Goal: Task Accomplishment & Management: Manage account settings

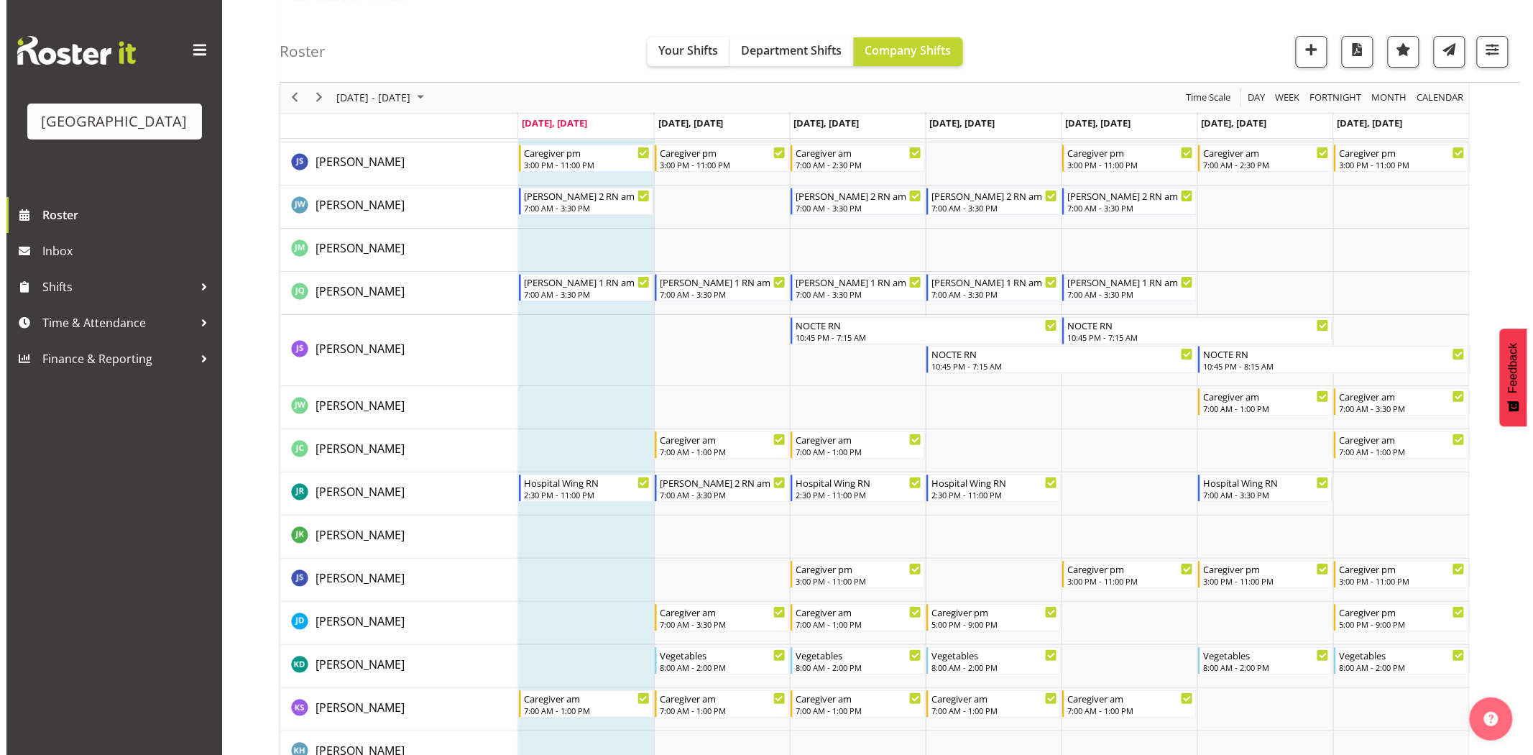
scroll to position [2156, 0]
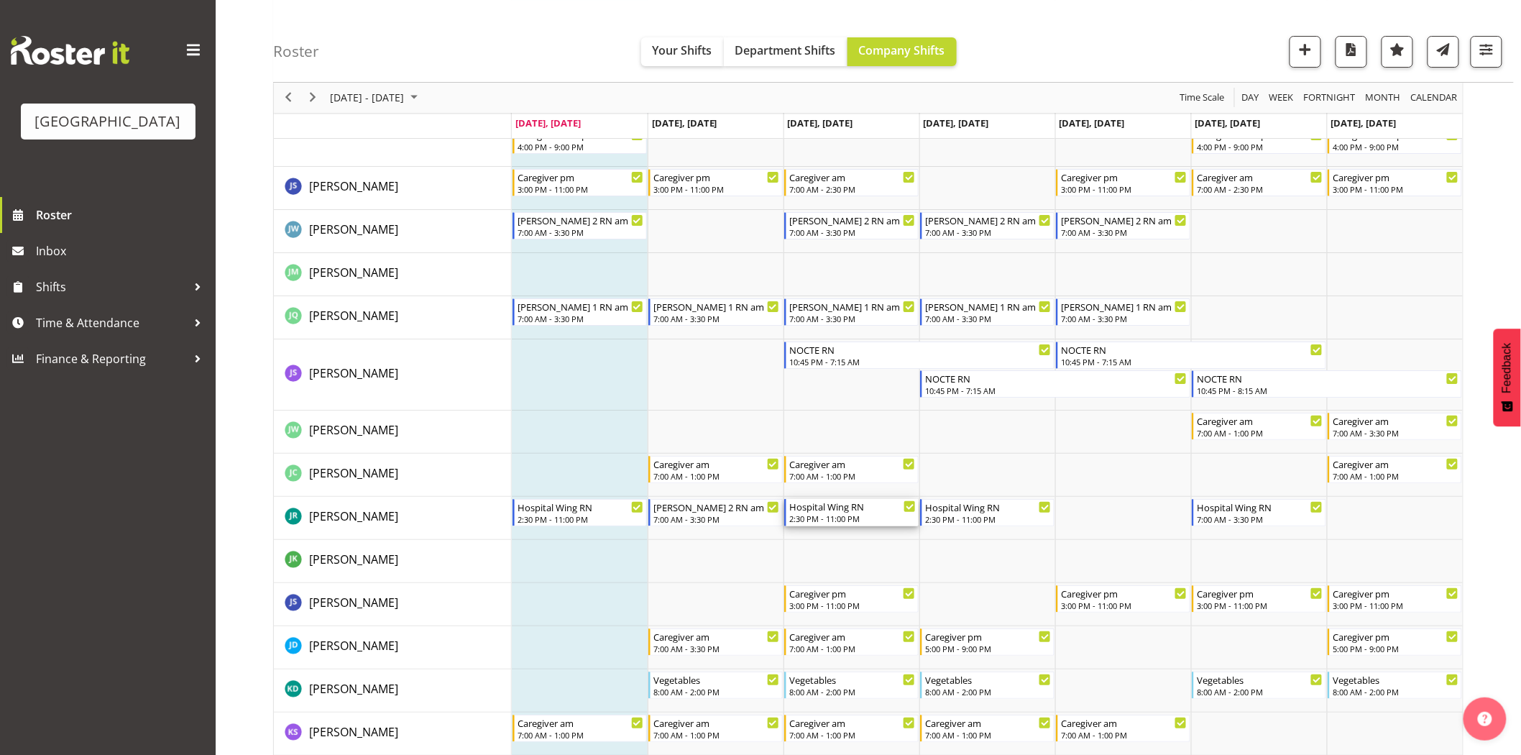
click at [821, 512] on div "Hospital Wing RN" at bounding box center [852, 506] width 126 height 14
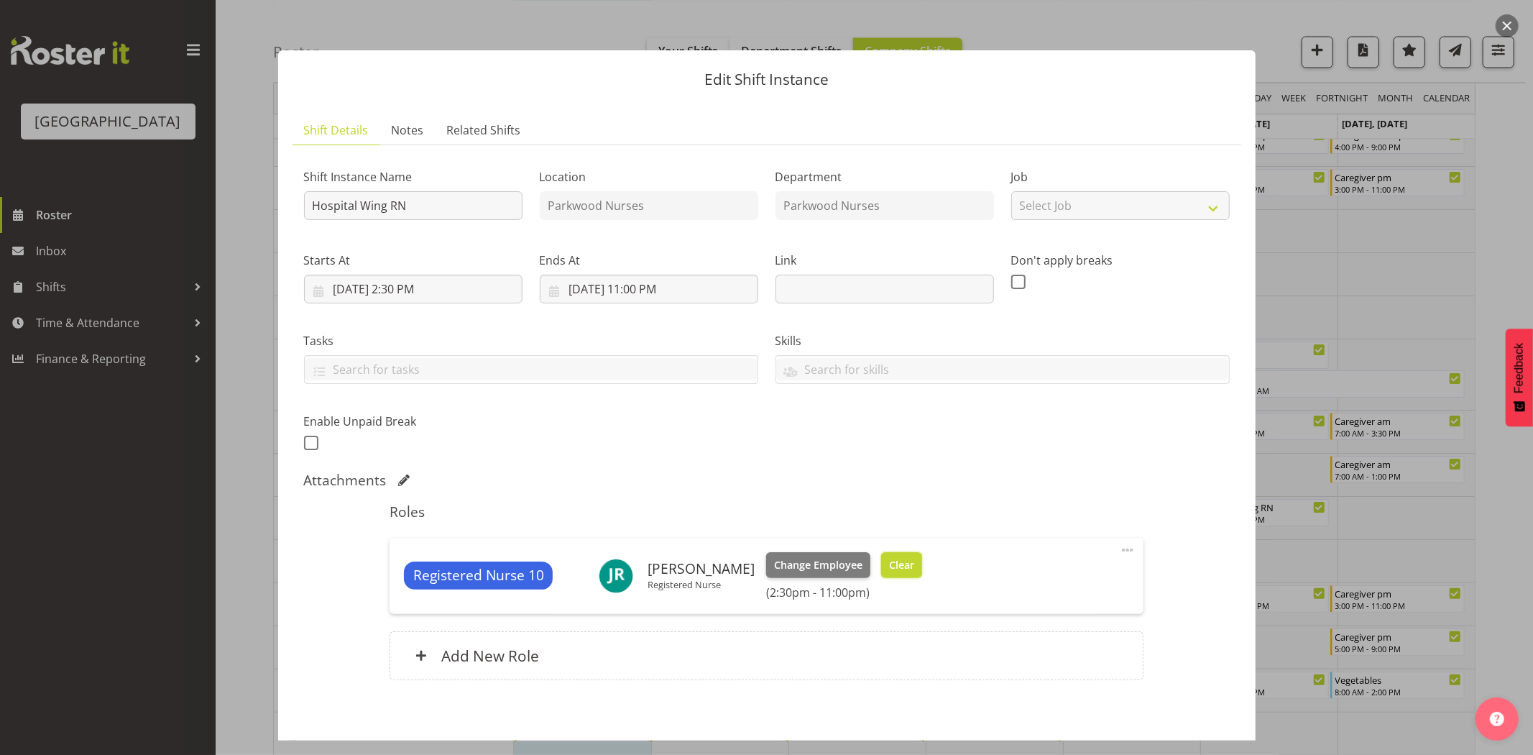
click at [904, 569] on span "Clear" at bounding box center [901, 565] width 25 height 16
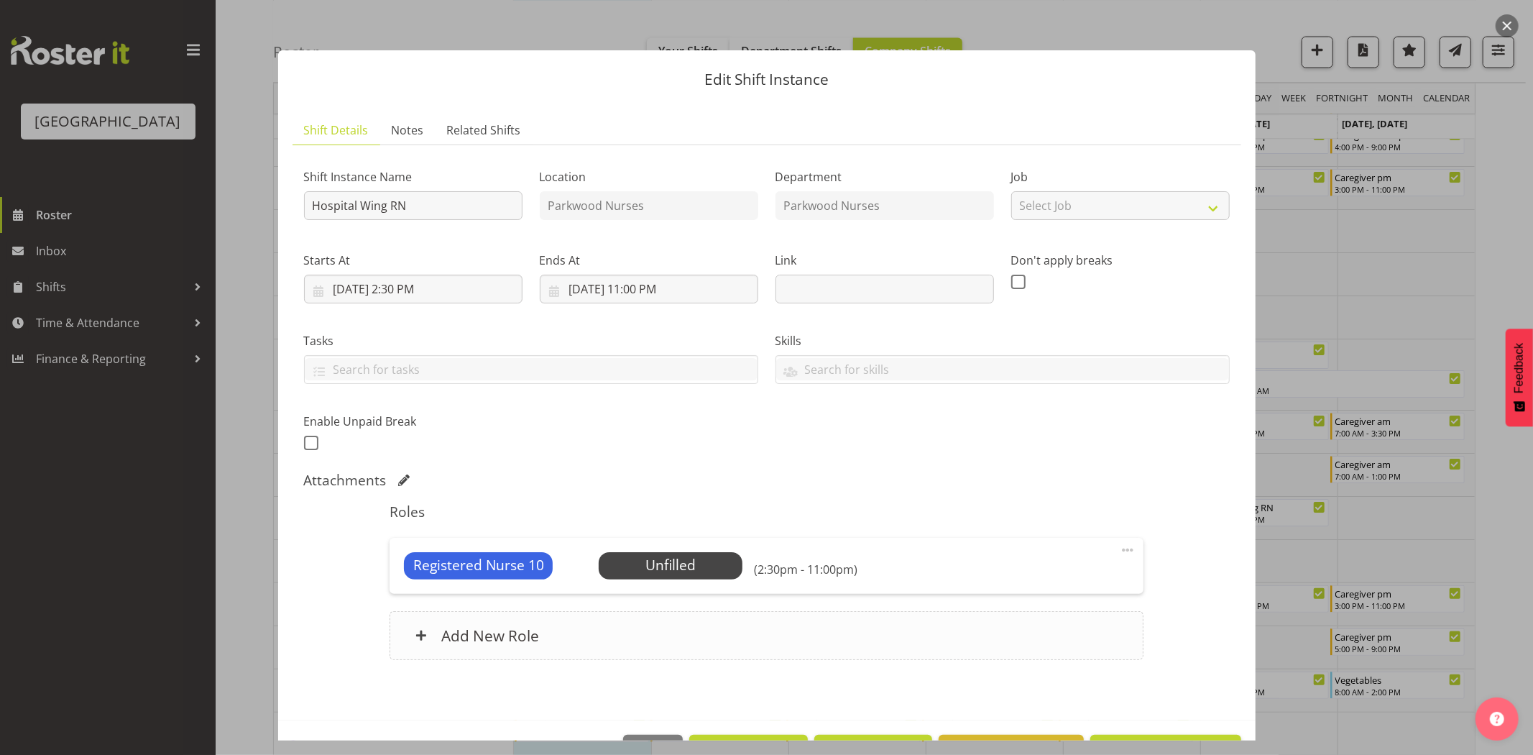
scroll to position [47, 0]
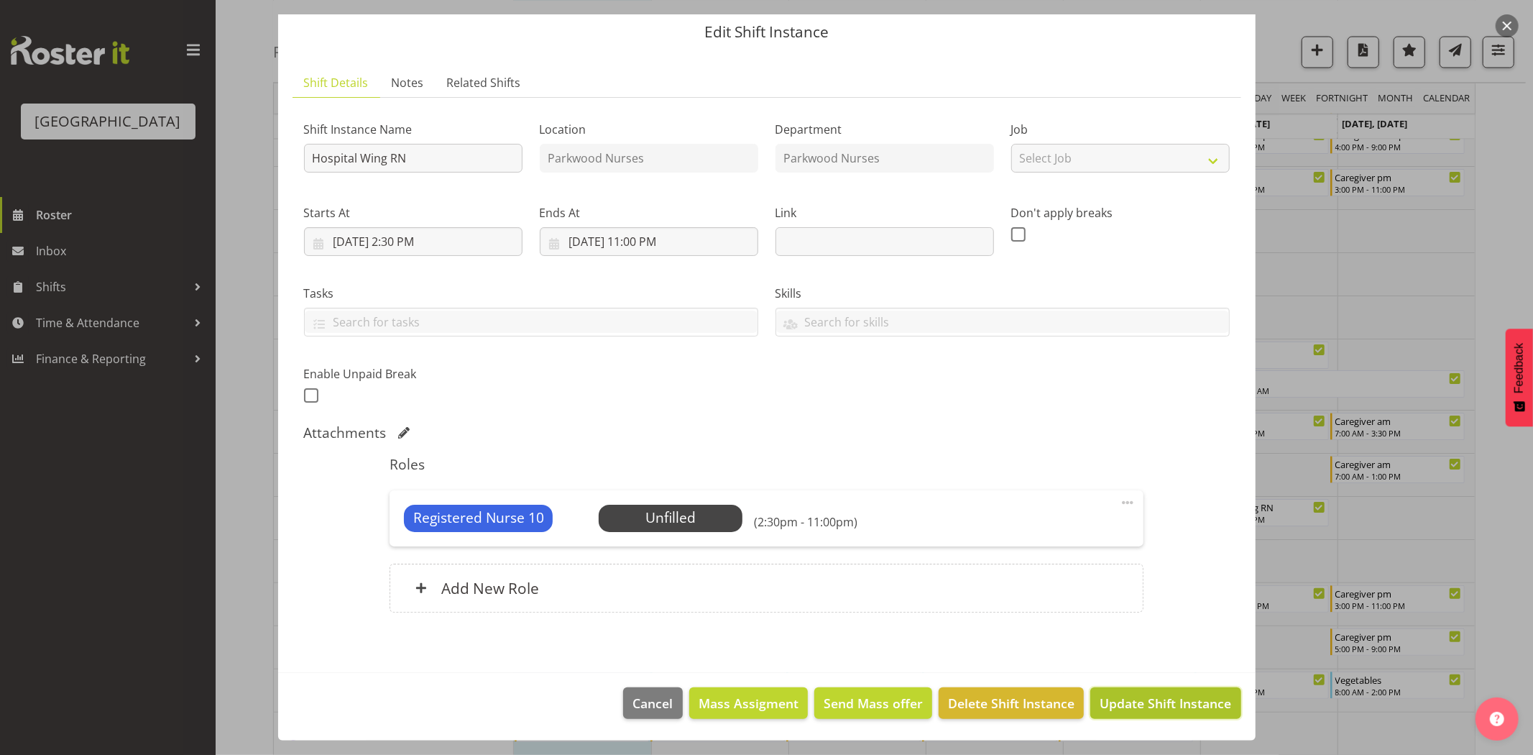
click at [1138, 699] on span "Update Shift Instance" at bounding box center [1165, 702] width 132 height 19
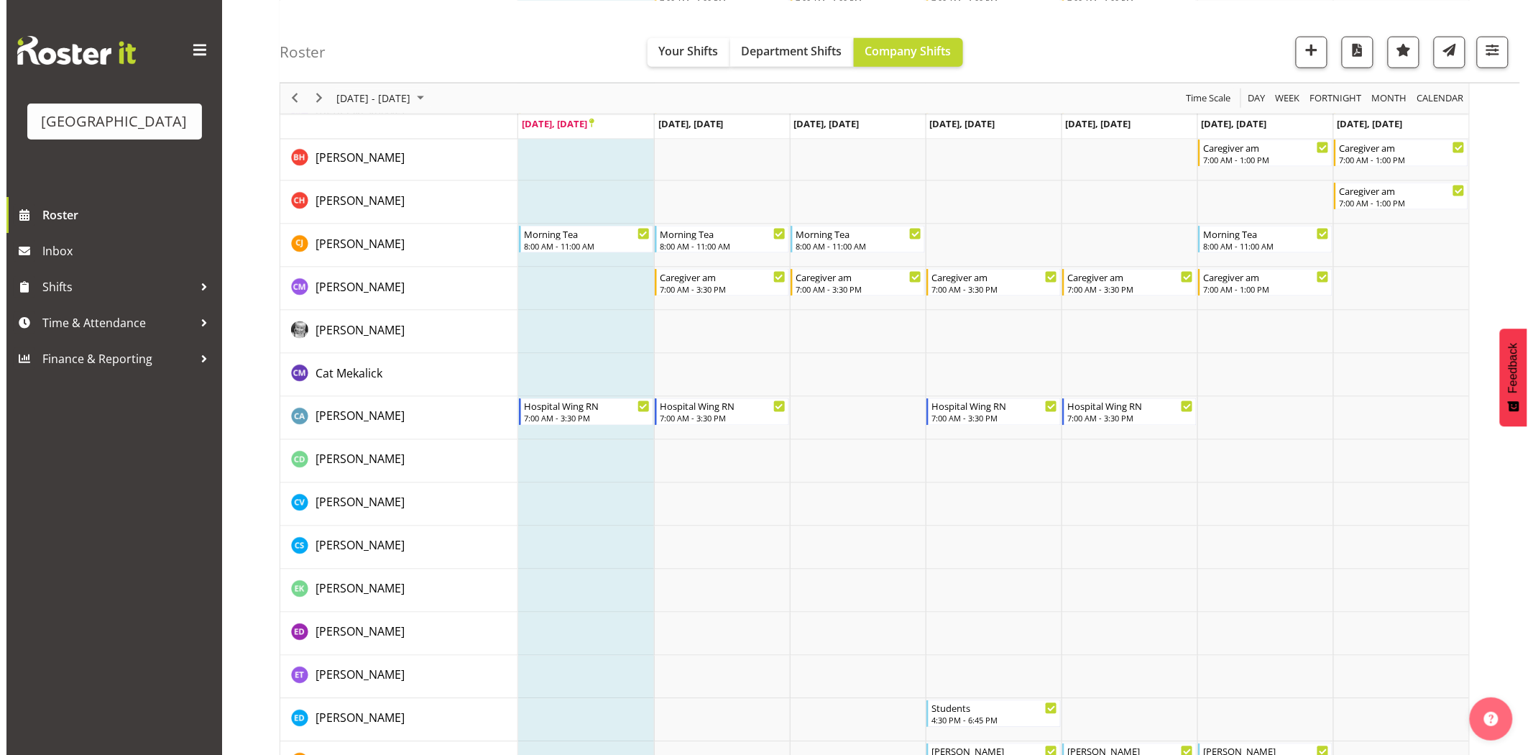
scroll to position [958, 0]
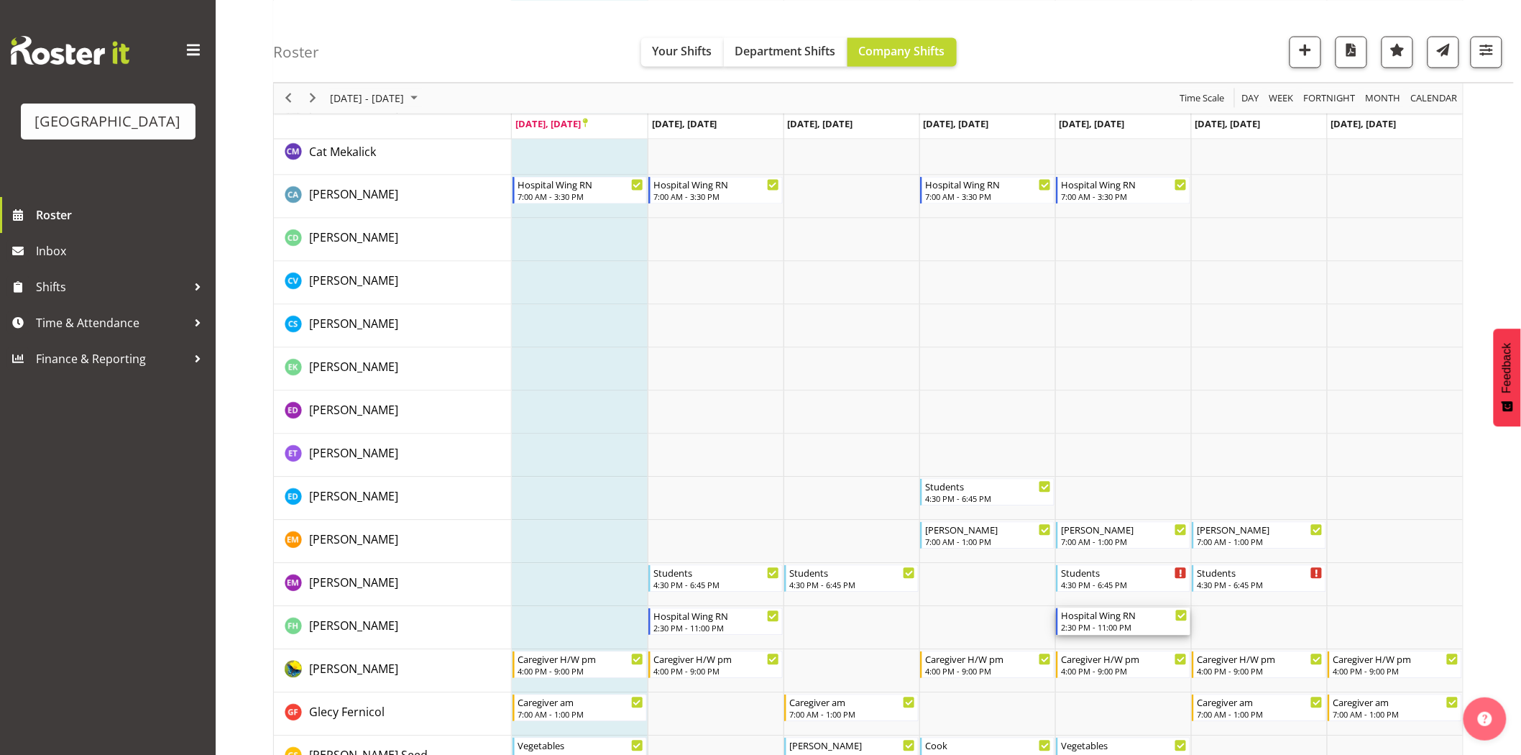
click at [1118, 616] on div "Hospital Wing RN" at bounding box center [1124, 615] width 126 height 14
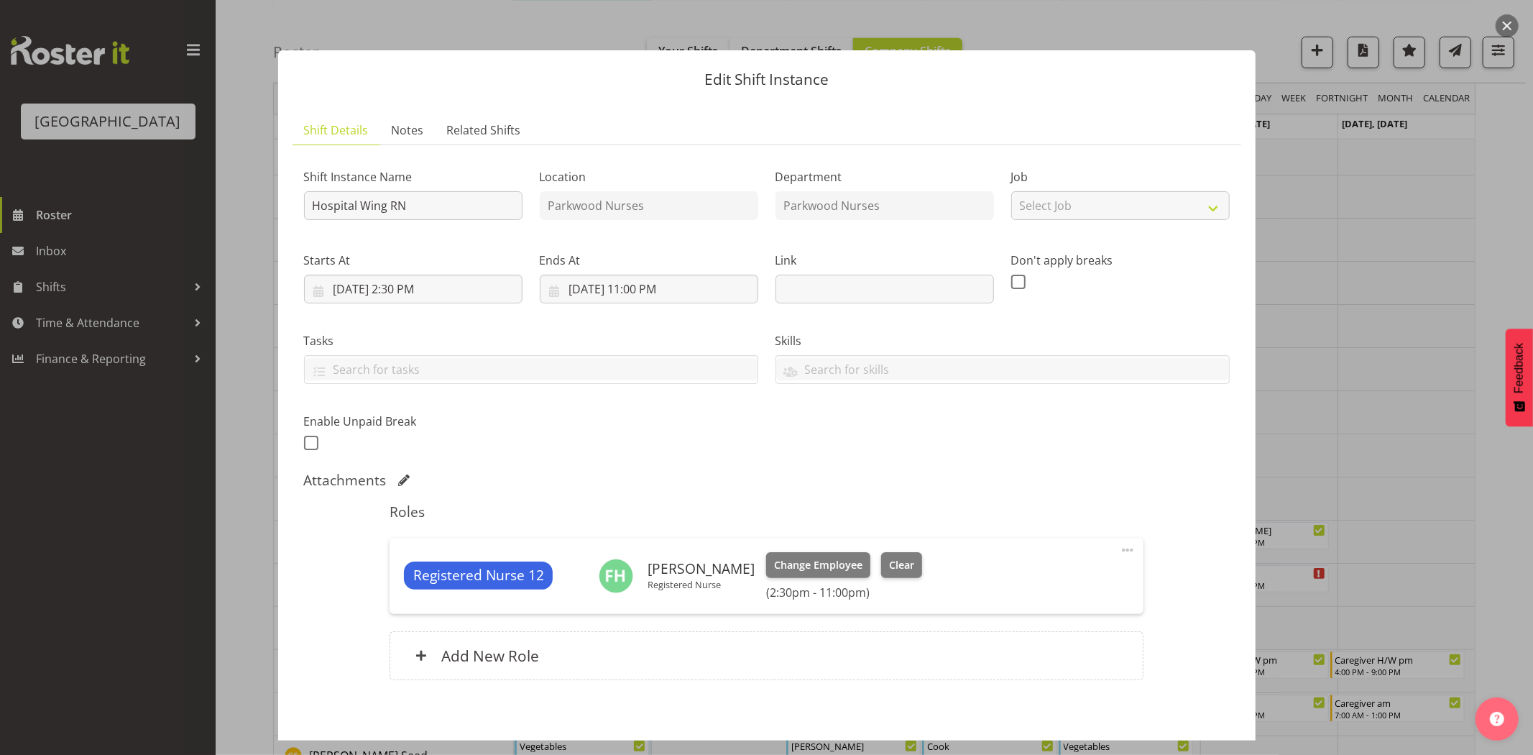
scroll to position [68, 0]
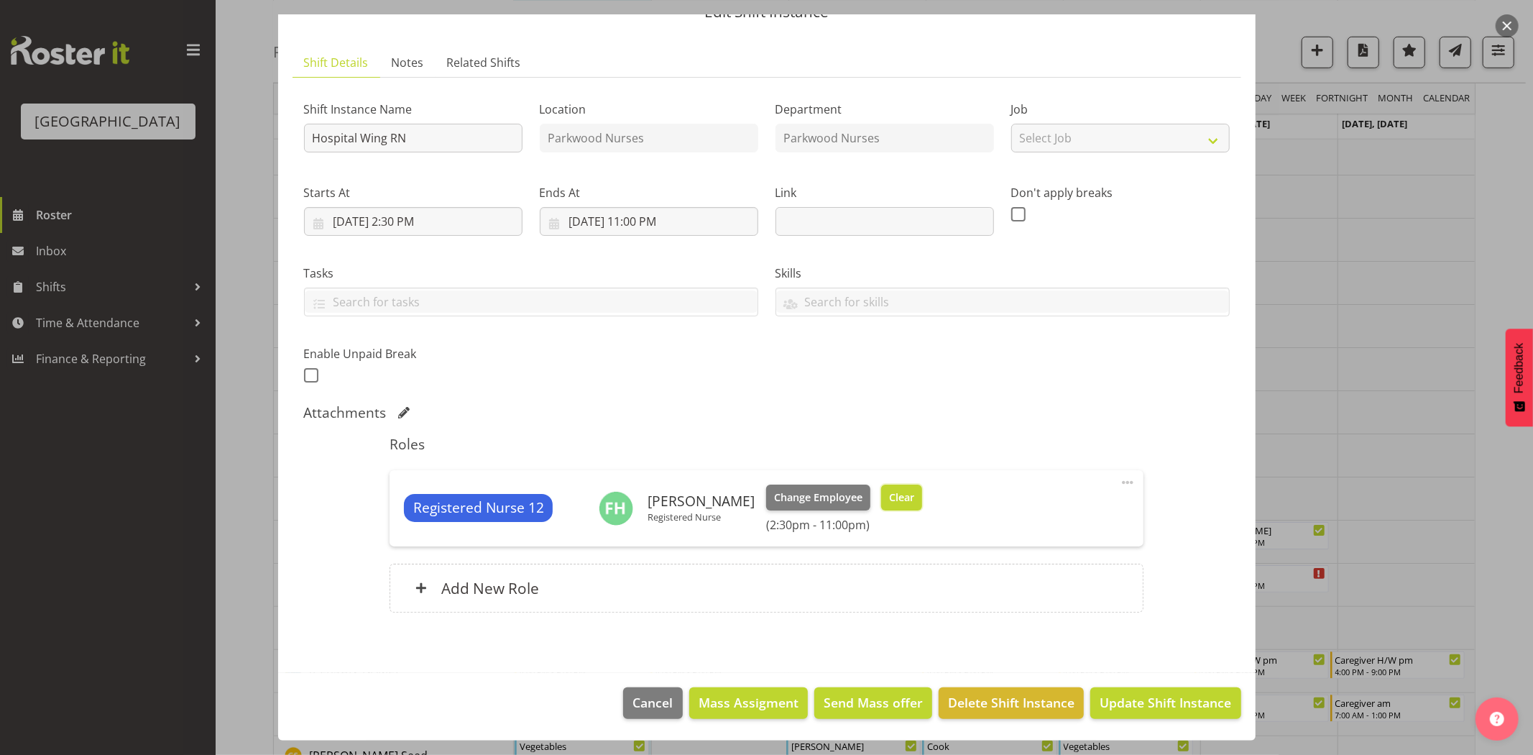
click at [889, 491] on span "Clear" at bounding box center [901, 497] width 25 height 16
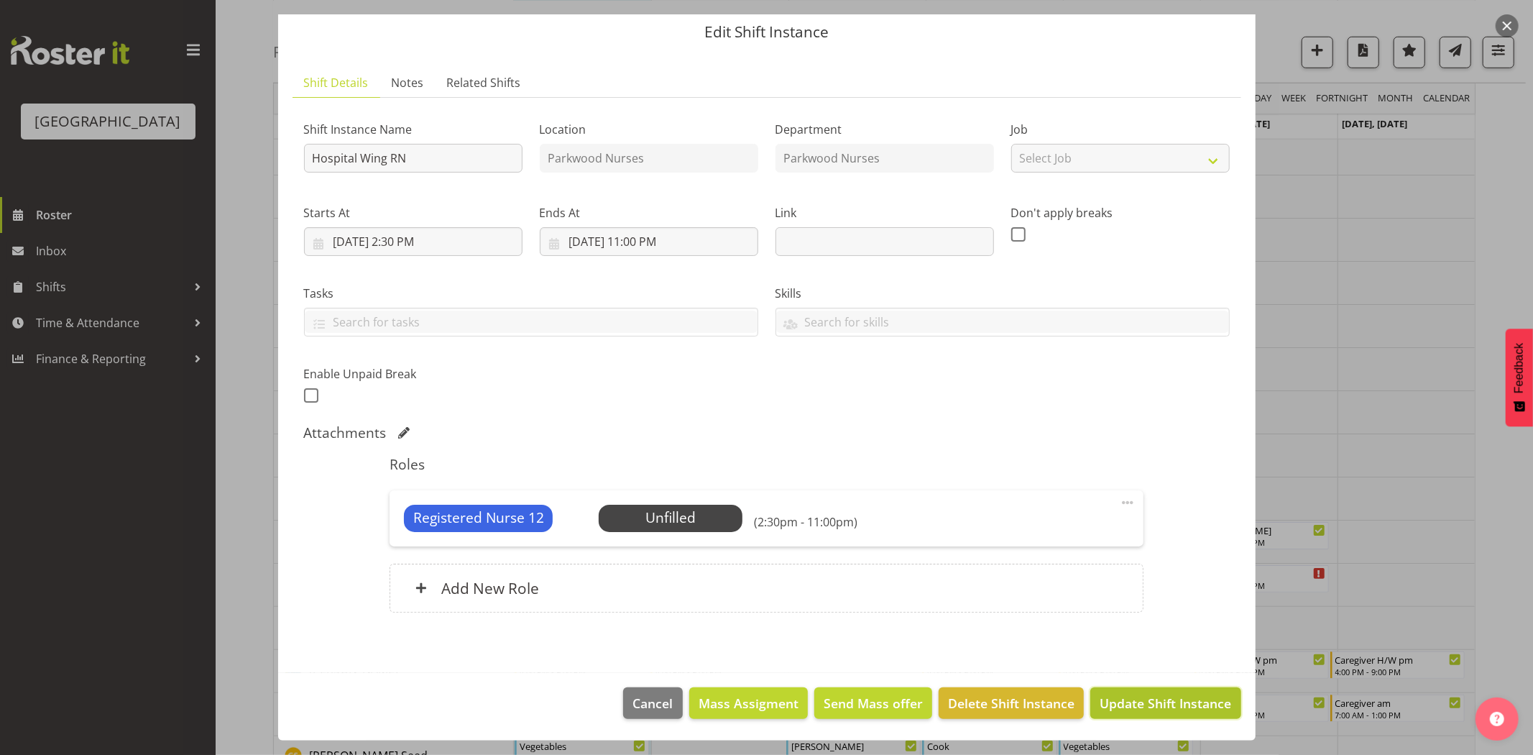
click at [1138, 698] on span "Update Shift Instance" at bounding box center [1165, 702] width 132 height 19
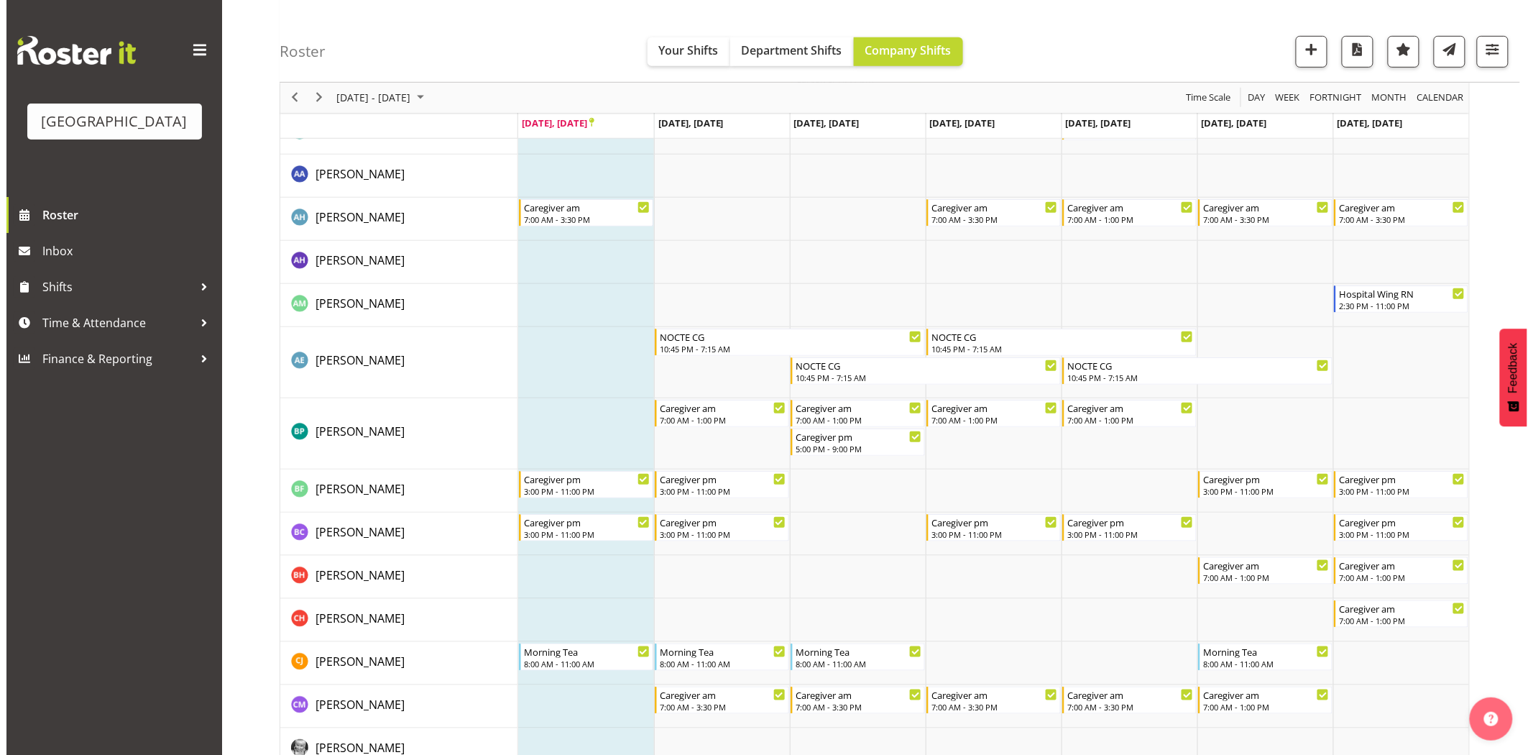
scroll to position [0, 0]
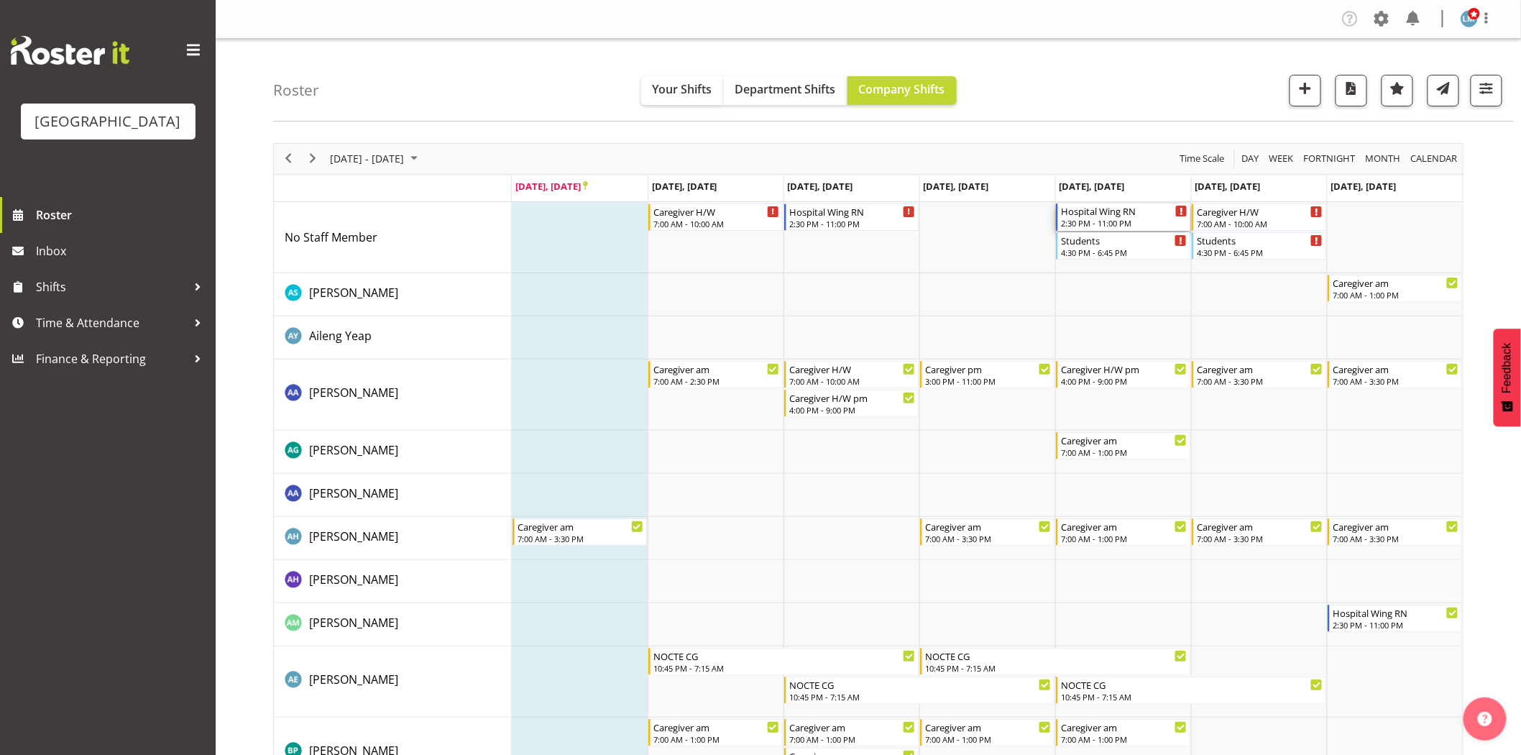
click at [1108, 218] on div "2:30 PM - 11:00 PM" at bounding box center [1124, 222] width 126 height 11
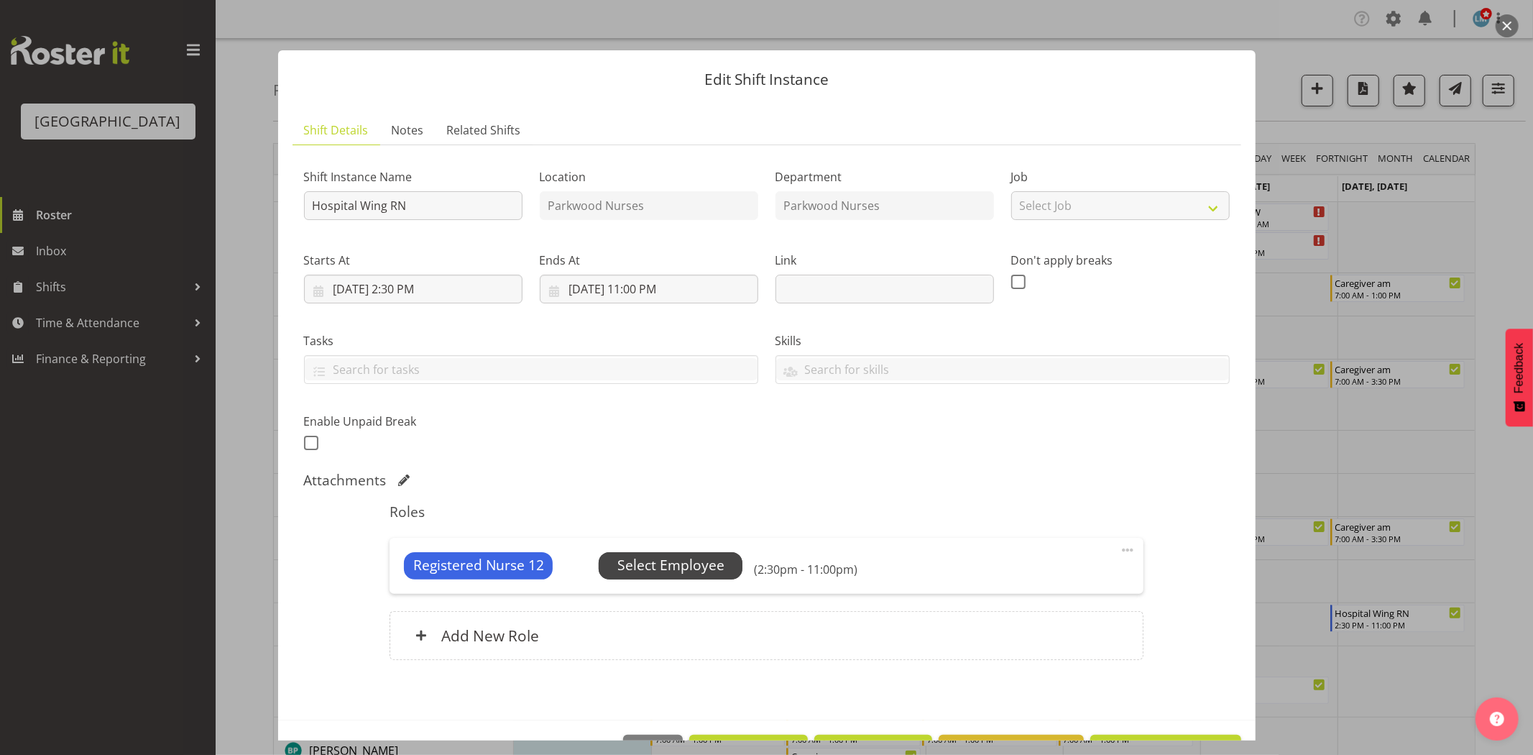
click at [691, 561] on span "Select Employee" at bounding box center [670, 565] width 107 height 21
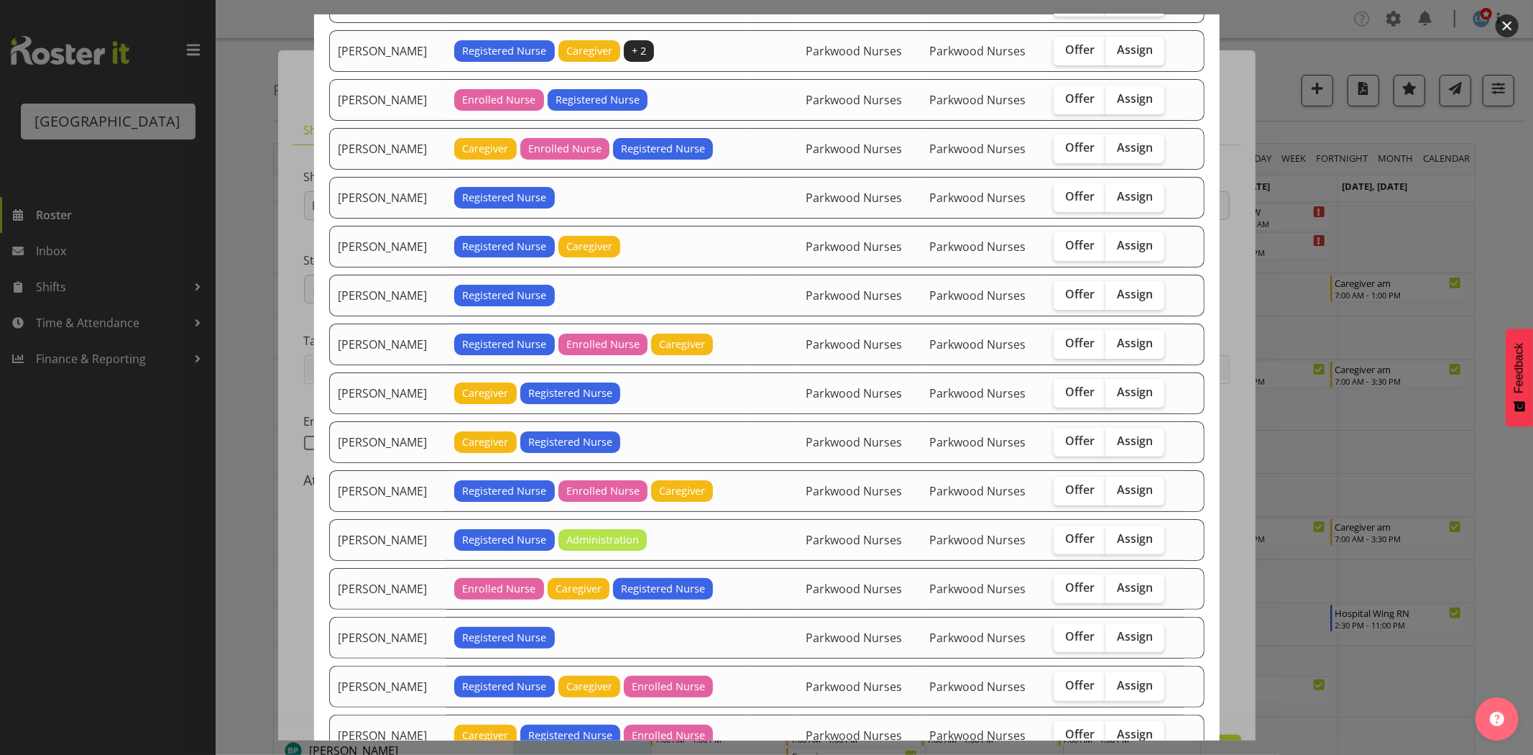
scroll to position [226, 0]
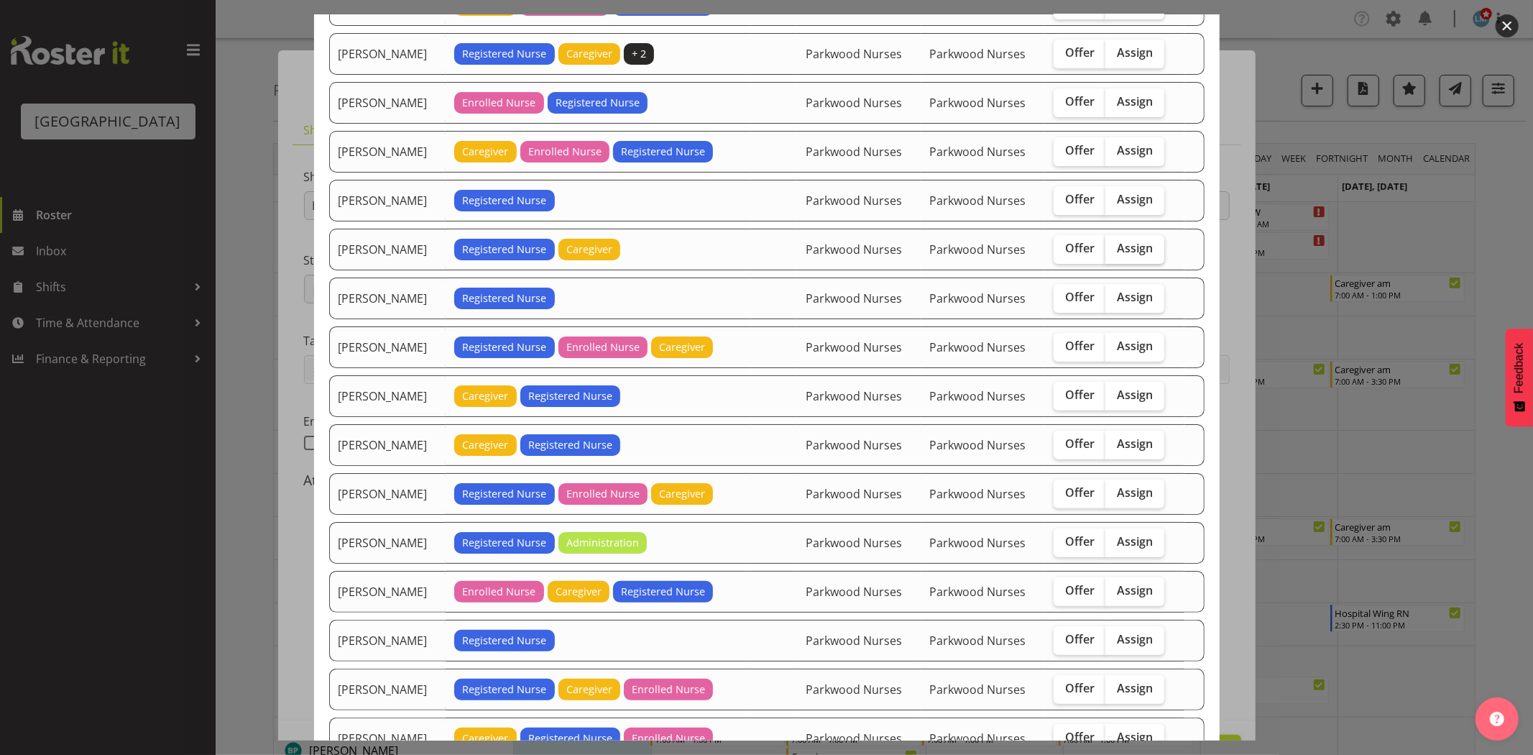
click at [1135, 255] on span "Assign" at bounding box center [1135, 248] width 36 height 14
click at [1115, 253] on input "Assign" at bounding box center [1109, 248] width 9 height 9
checkbox input "true"
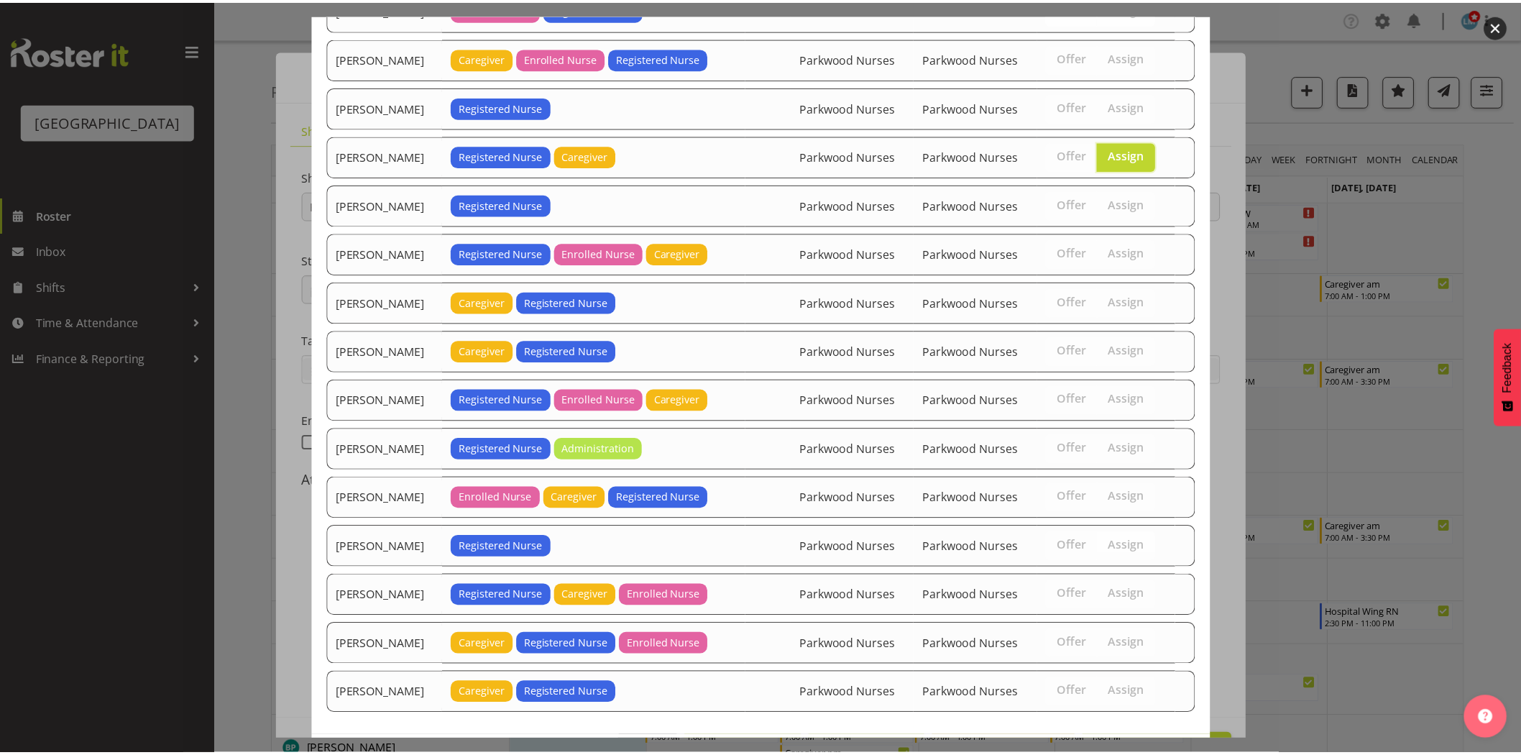
scroll to position [385, 0]
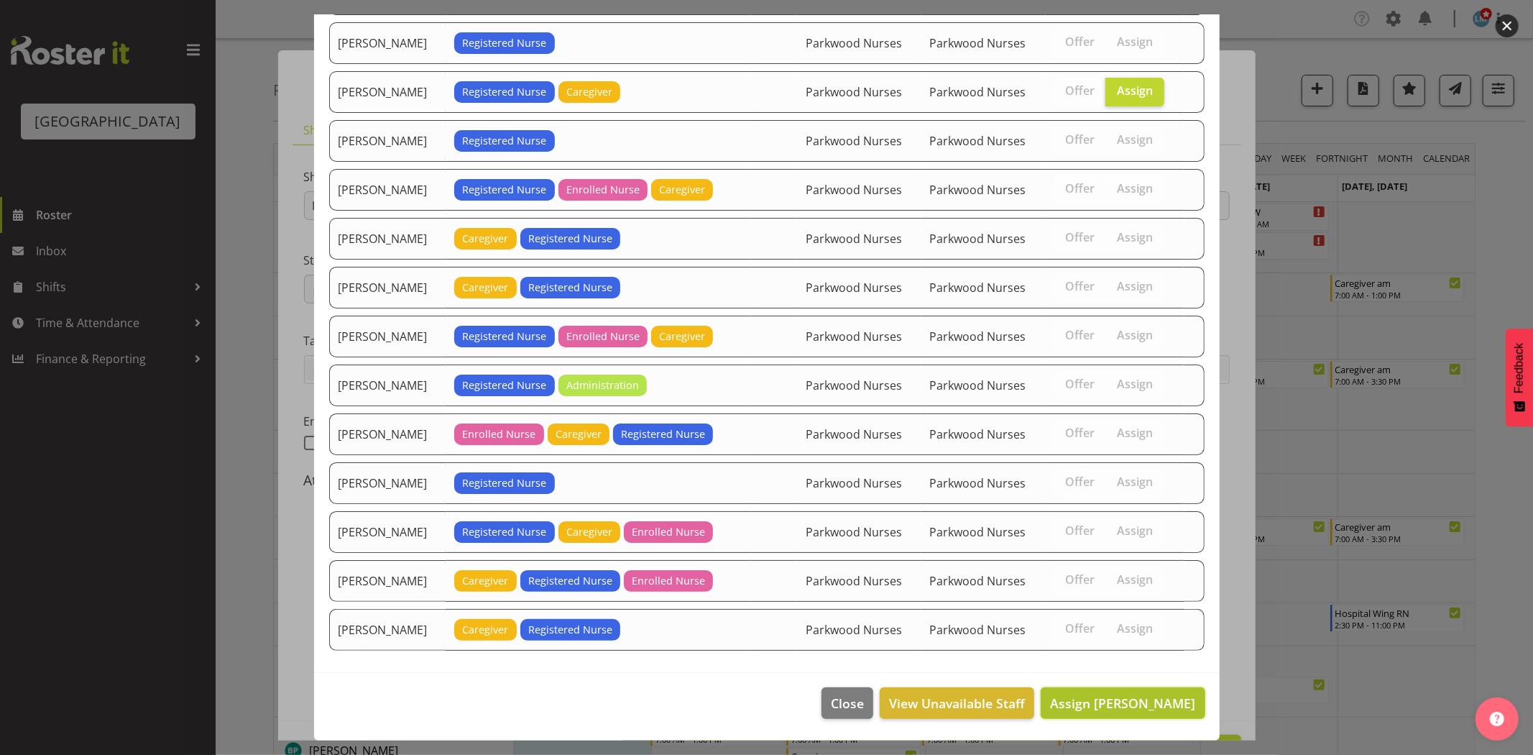
click at [1114, 704] on span "Assign [PERSON_NAME]" at bounding box center [1122, 702] width 145 height 17
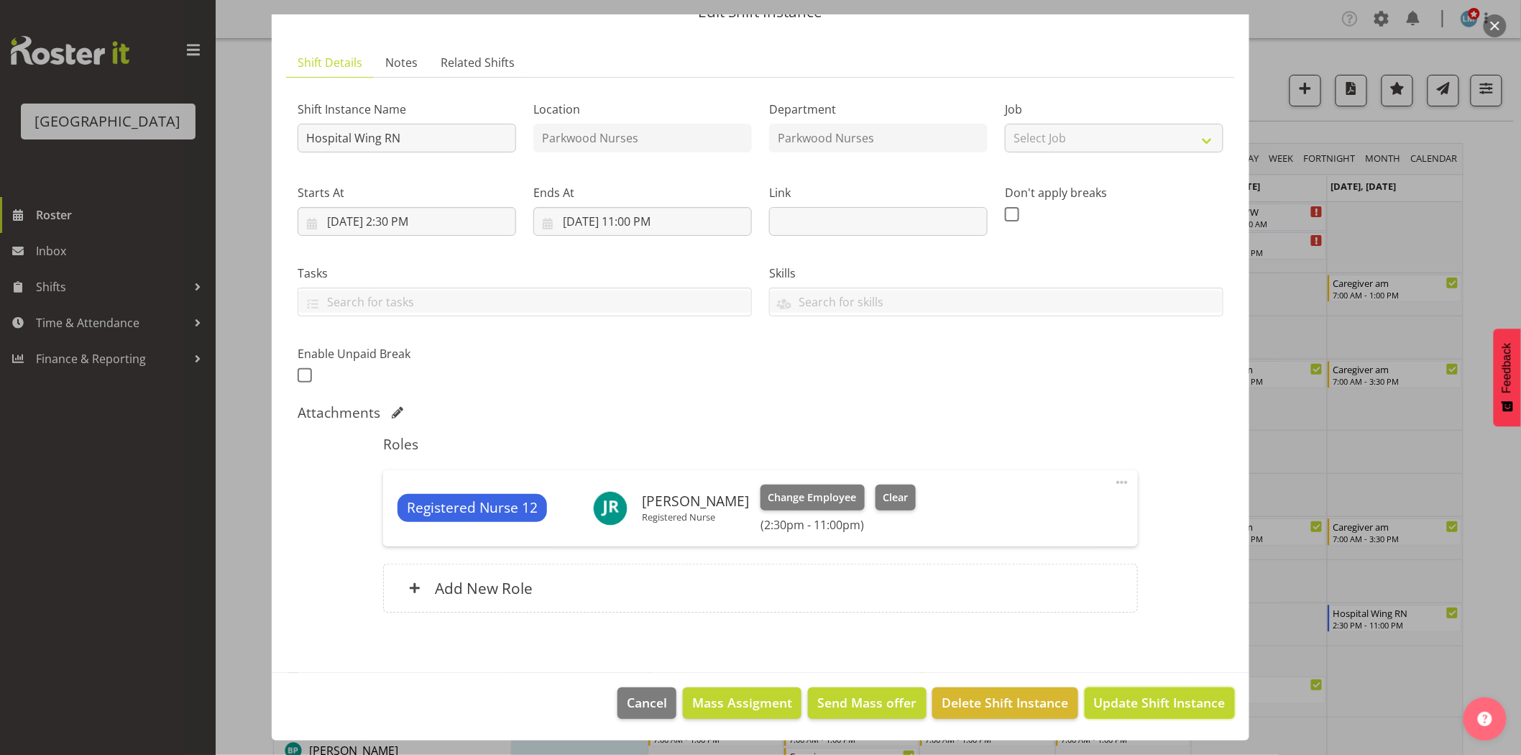
click at [1114, 704] on span "Update Shift Instance" at bounding box center [1160, 702] width 132 height 19
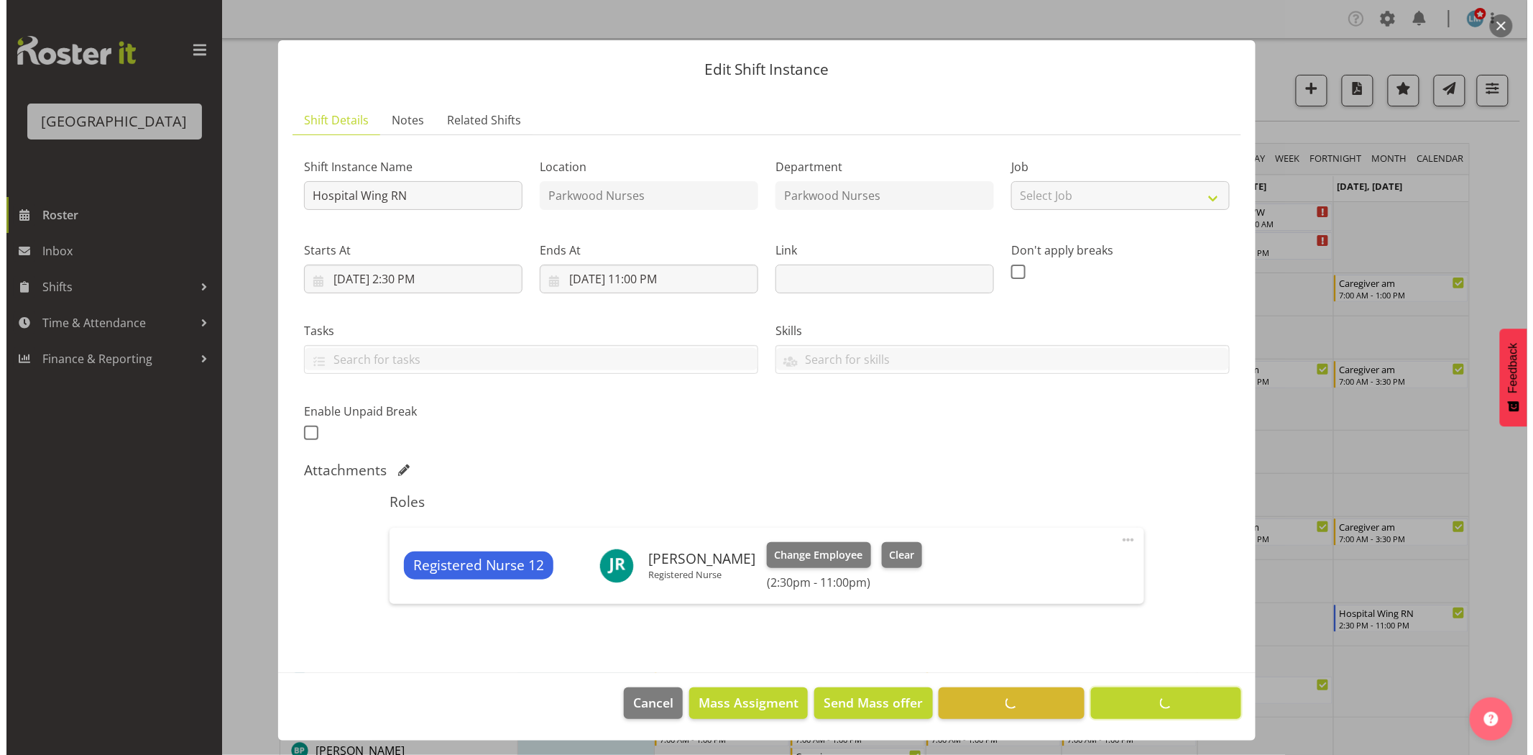
scroll to position [10, 0]
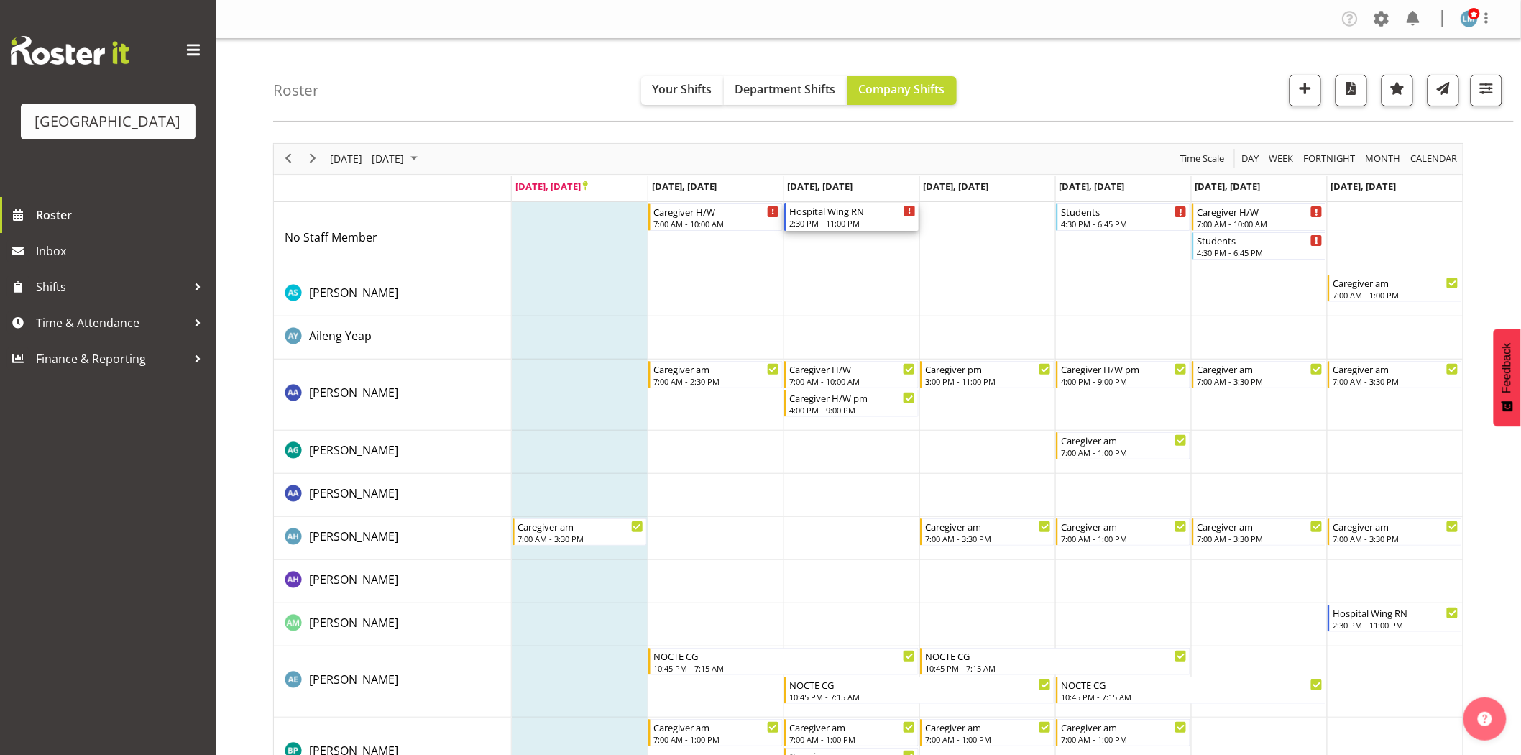
click at [834, 216] on div "Hospital Wing RN" at bounding box center [852, 210] width 126 height 14
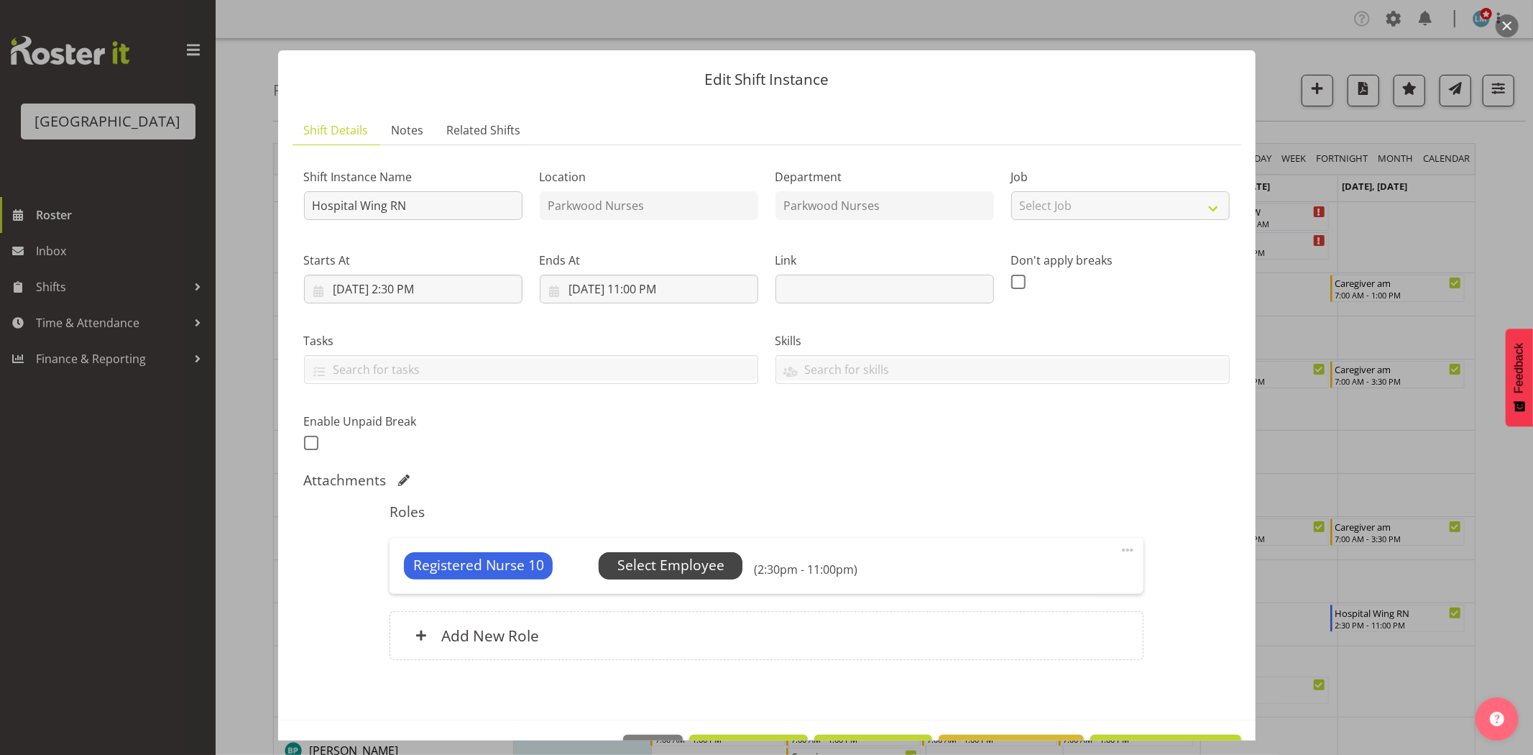
click at [647, 568] on span "Select Employee" at bounding box center [670, 565] width 107 height 21
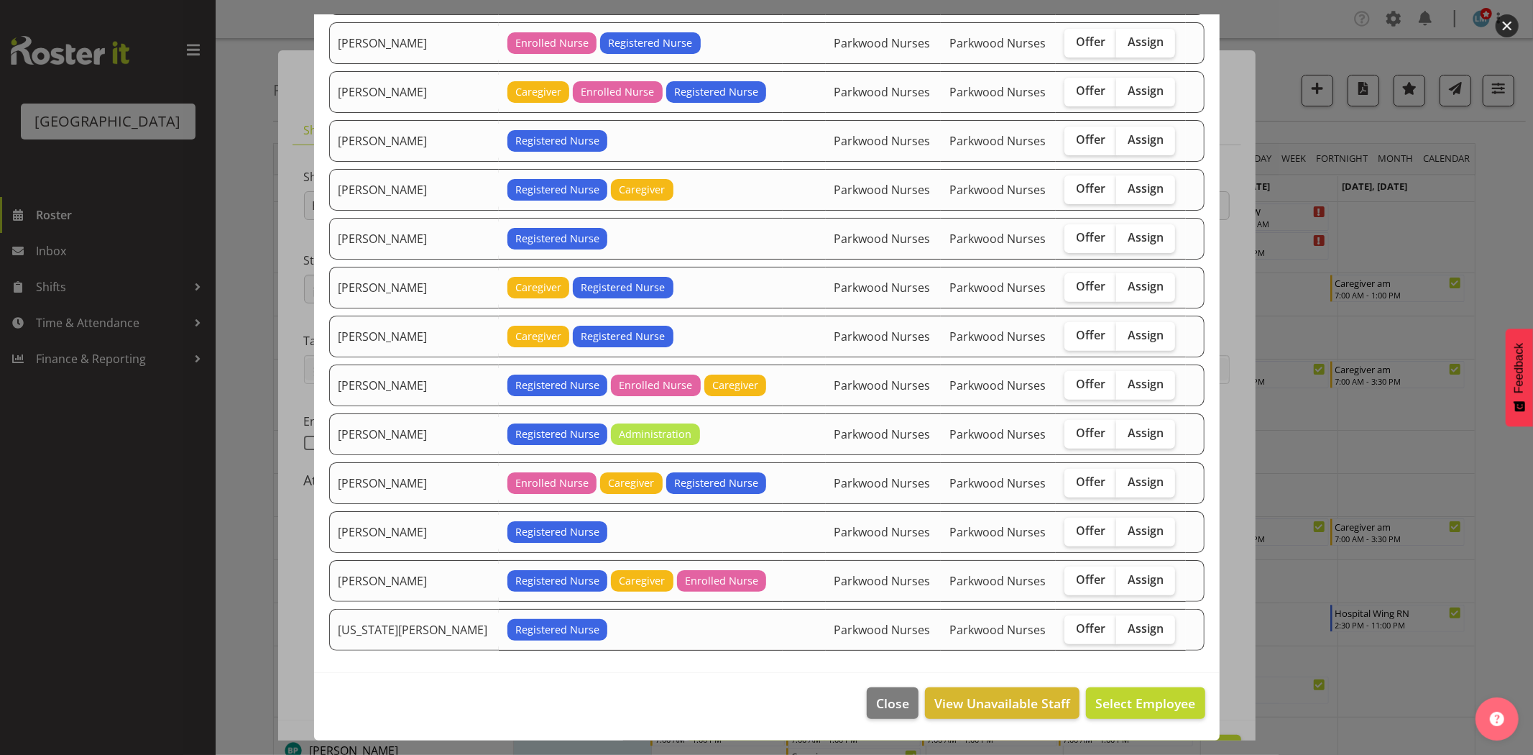
scroll to position [176, 0]
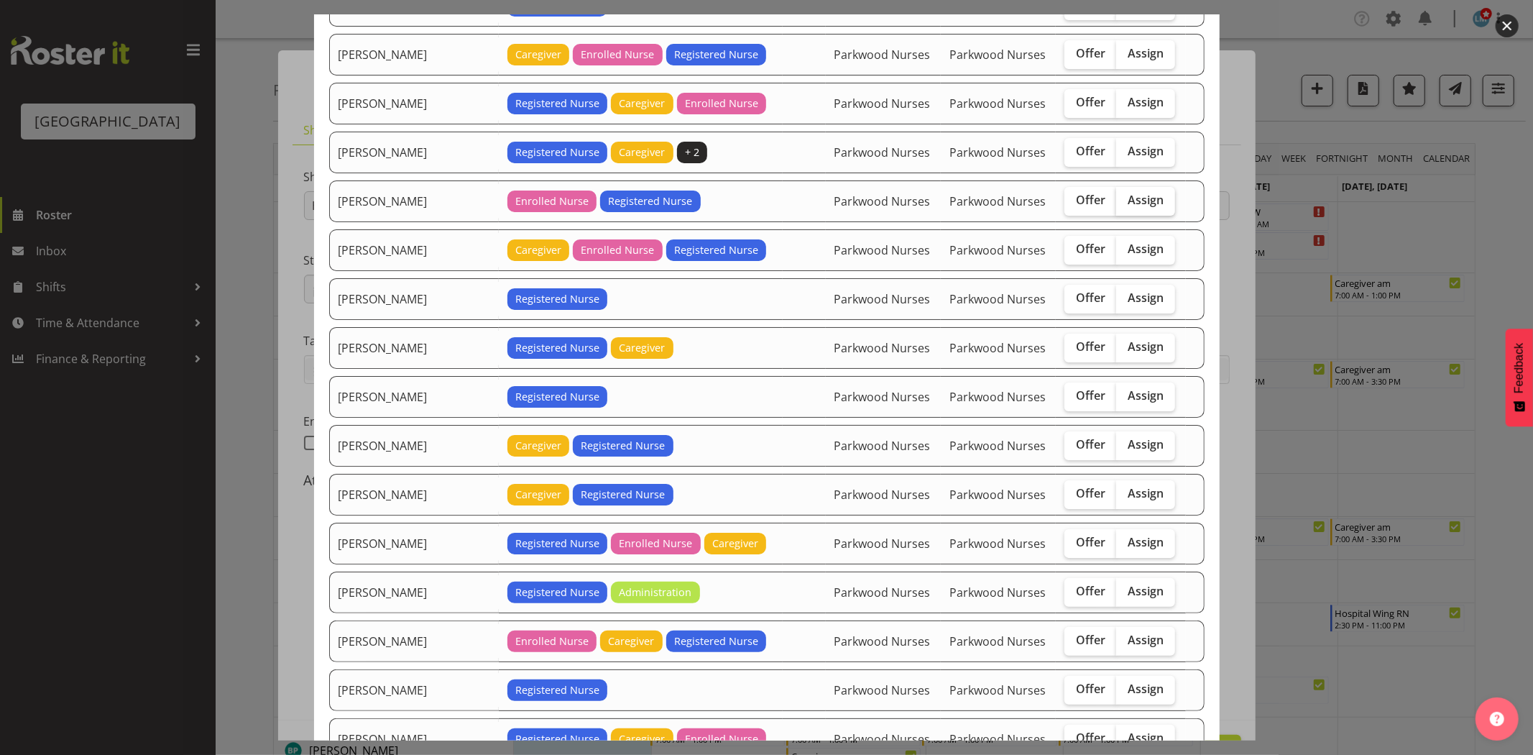
click at [1127, 205] on span "Assign" at bounding box center [1145, 200] width 36 height 14
click at [1125, 205] on input "Assign" at bounding box center [1120, 199] width 9 height 9
checkbox input "true"
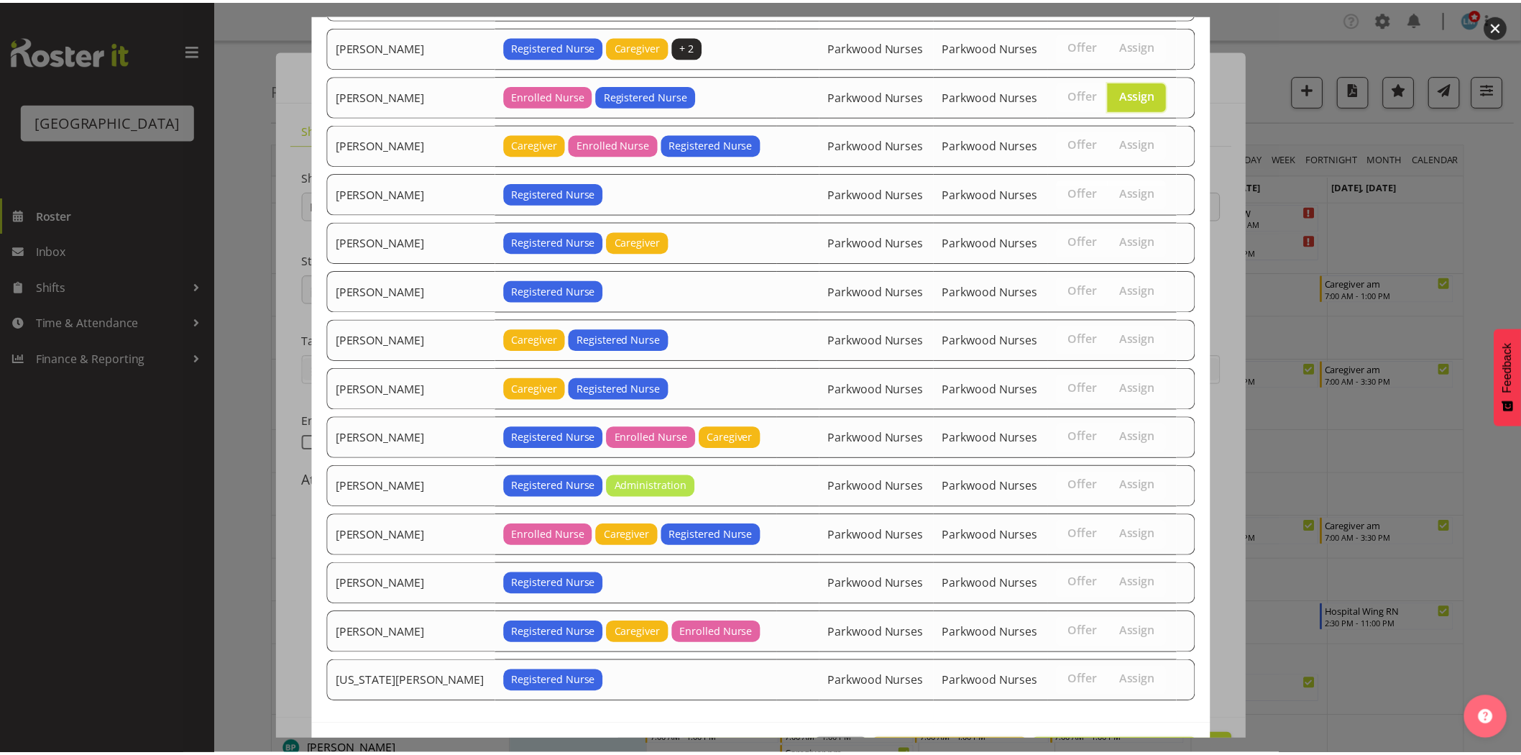
scroll to position [336, 0]
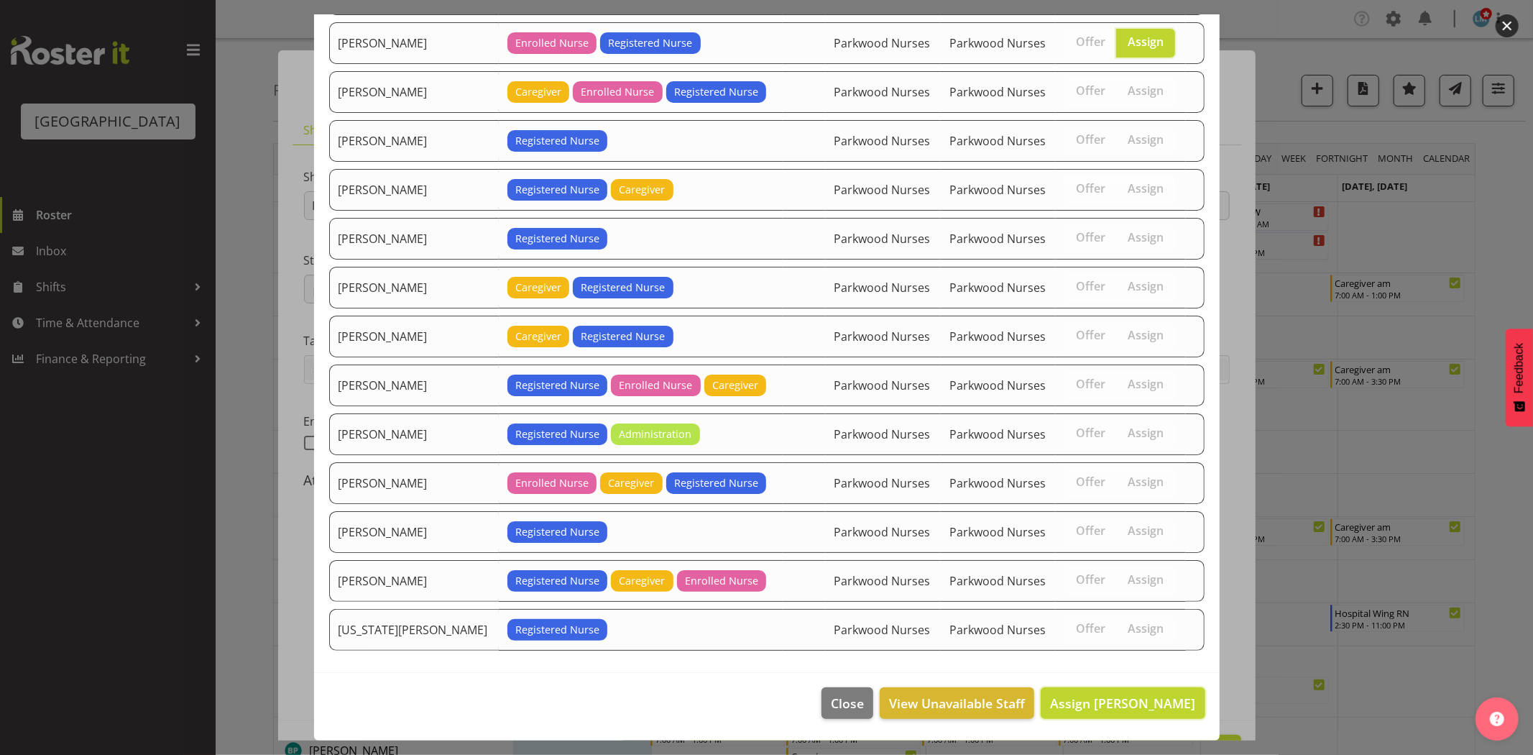
click at [1158, 704] on span "Assign [PERSON_NAME]" at bounding box center [1122, 702] width 145 height 17
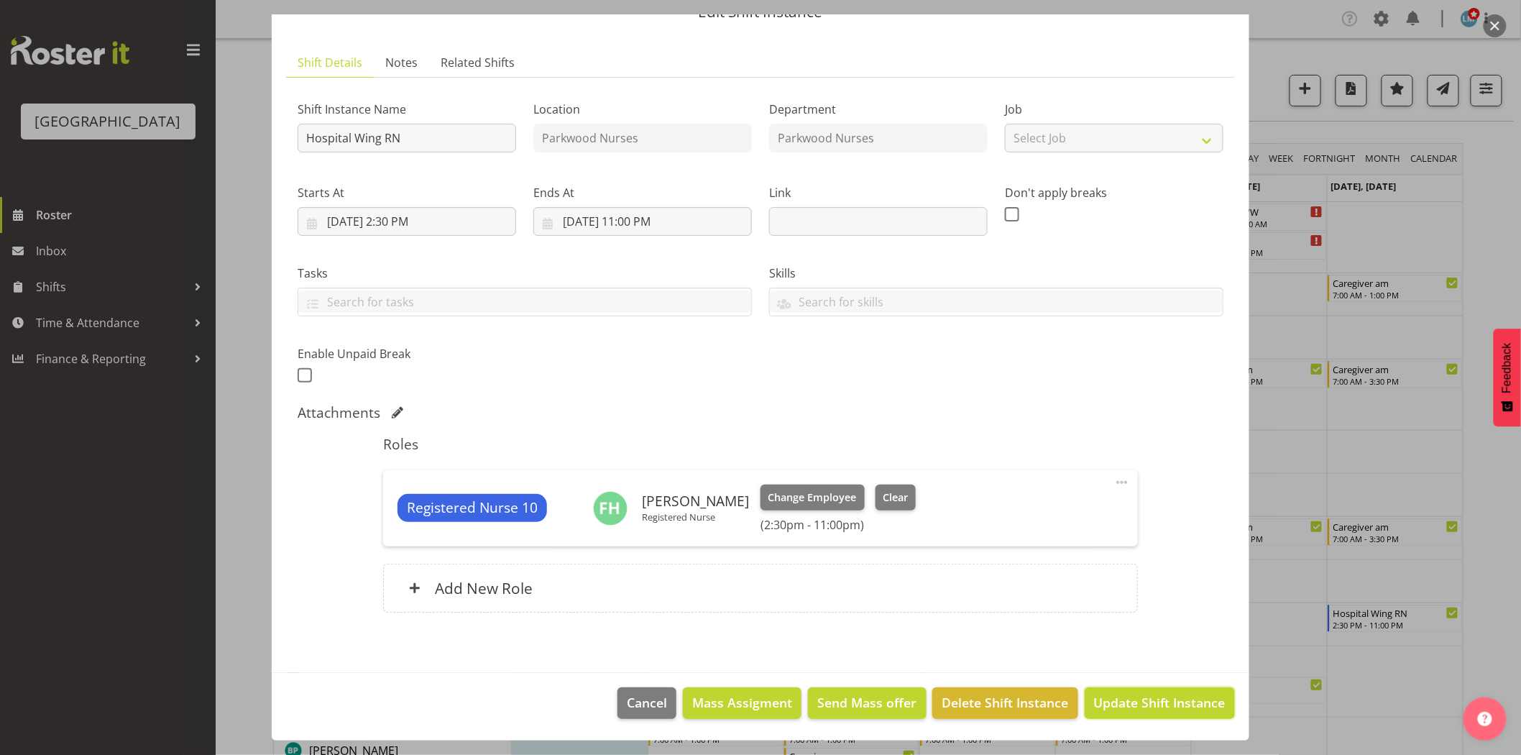
click at [1158, 704] on span "Update Shift Instance" at bounding box center [1160, 702] width 132 height 19
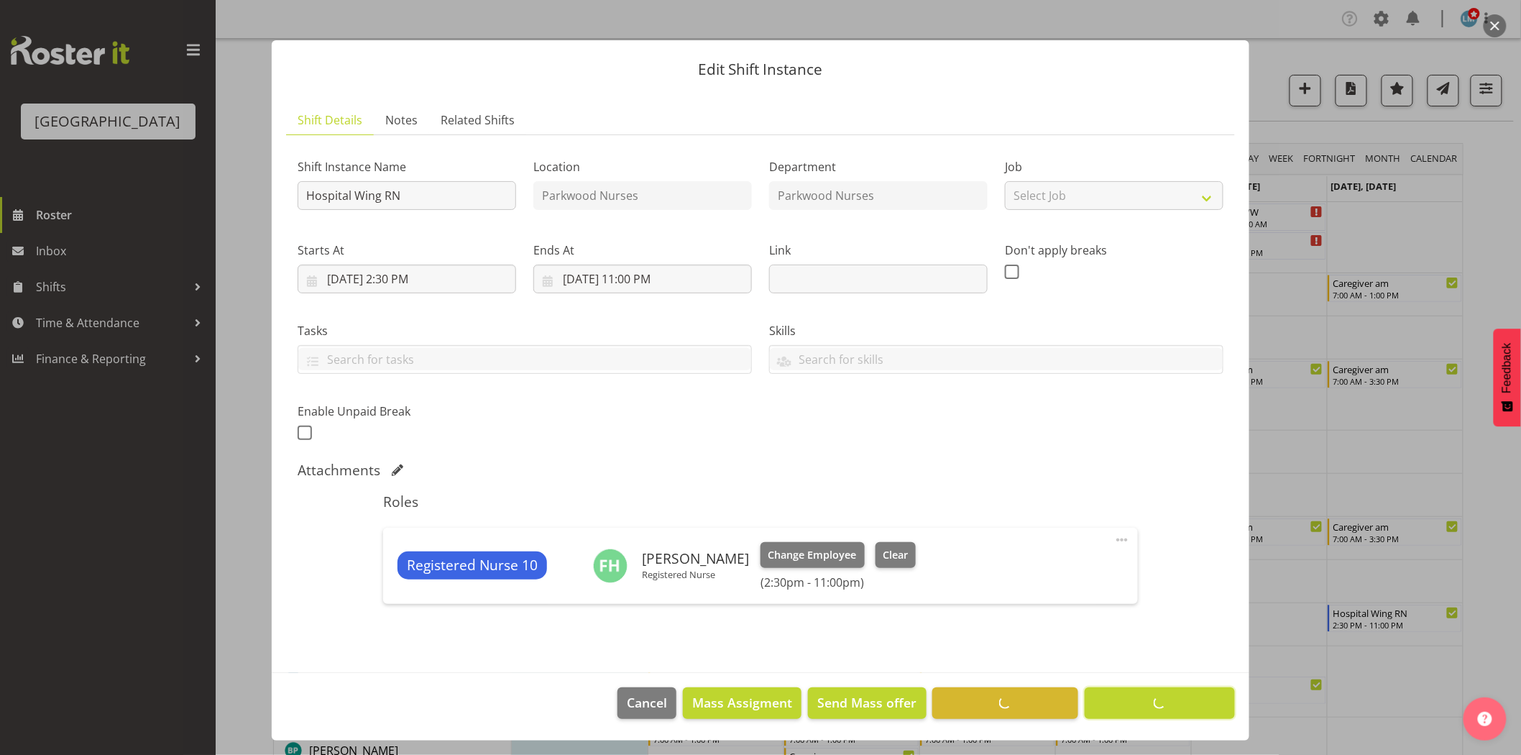
scroll to position [10, 0]
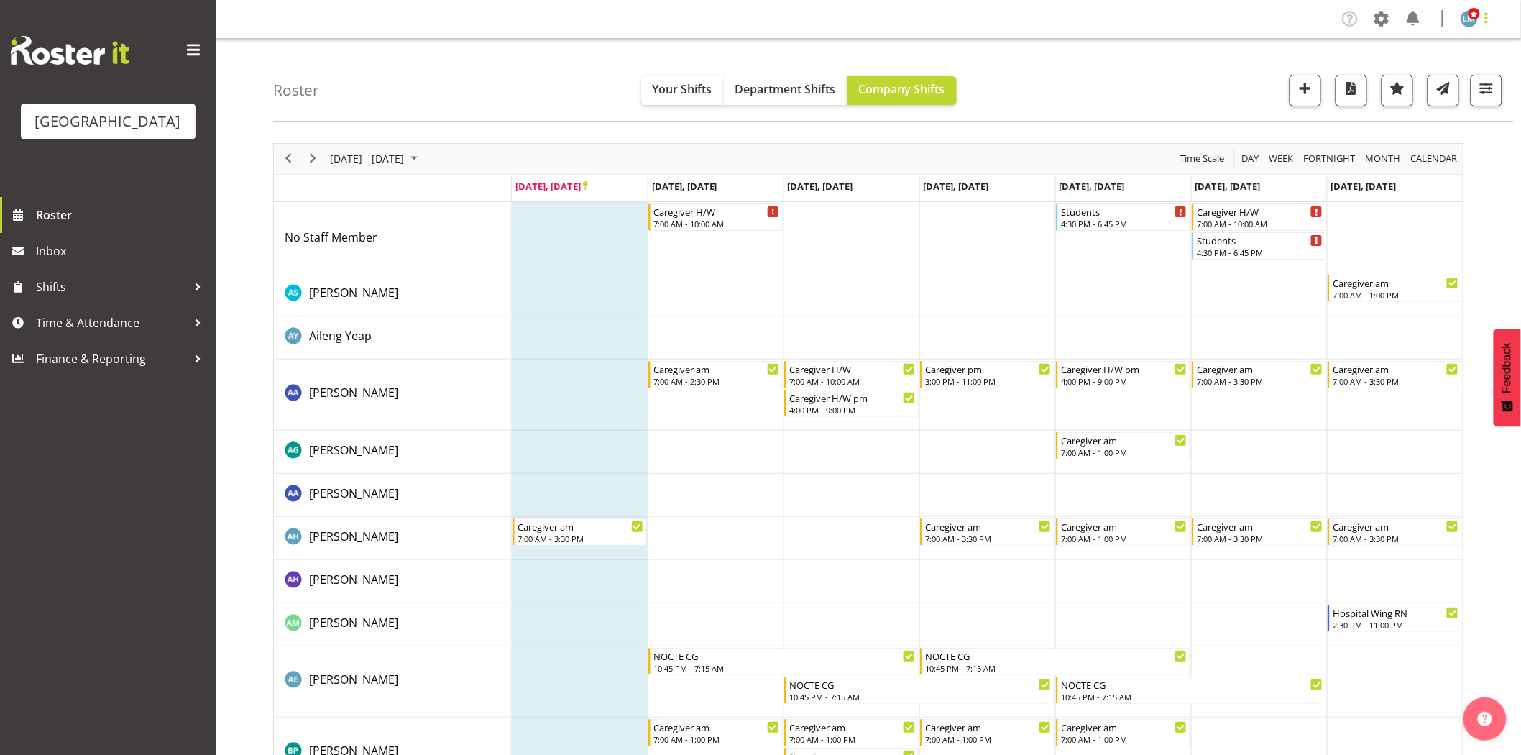
click at [1485, 19] on span at bounding box center [1485, 17] width 17 height 17
click at [1420, 75] on link "Log Out" at bounding box center [1426, 76] width 138 height 26
